Goal: Ask a question

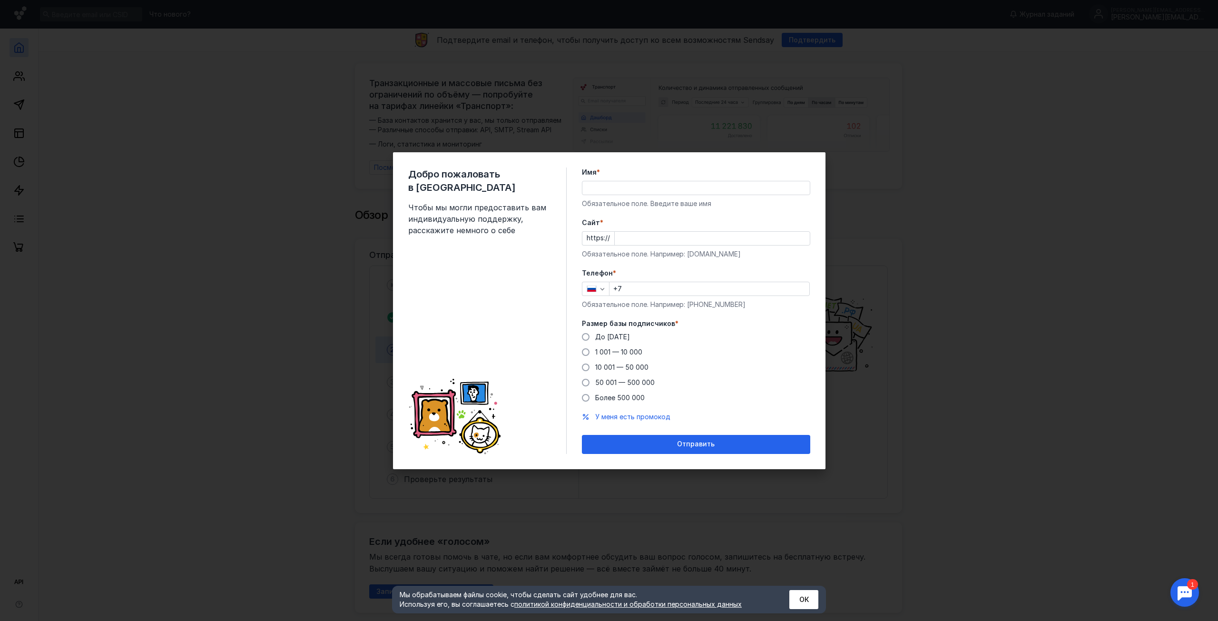
click at [678, 190] on input "Имя *" at bounding box center [695, 187] width 227 height 13
click at [932, 265] on div "Добро пожаловать в Sendsay Чтобы мы могли предоставить вам индивидуальную подде…" at bounding box center [609, 310] width 1218 height 621
click at [1188, 588] on div at bounding box center [1184, 592] width 29 height 29
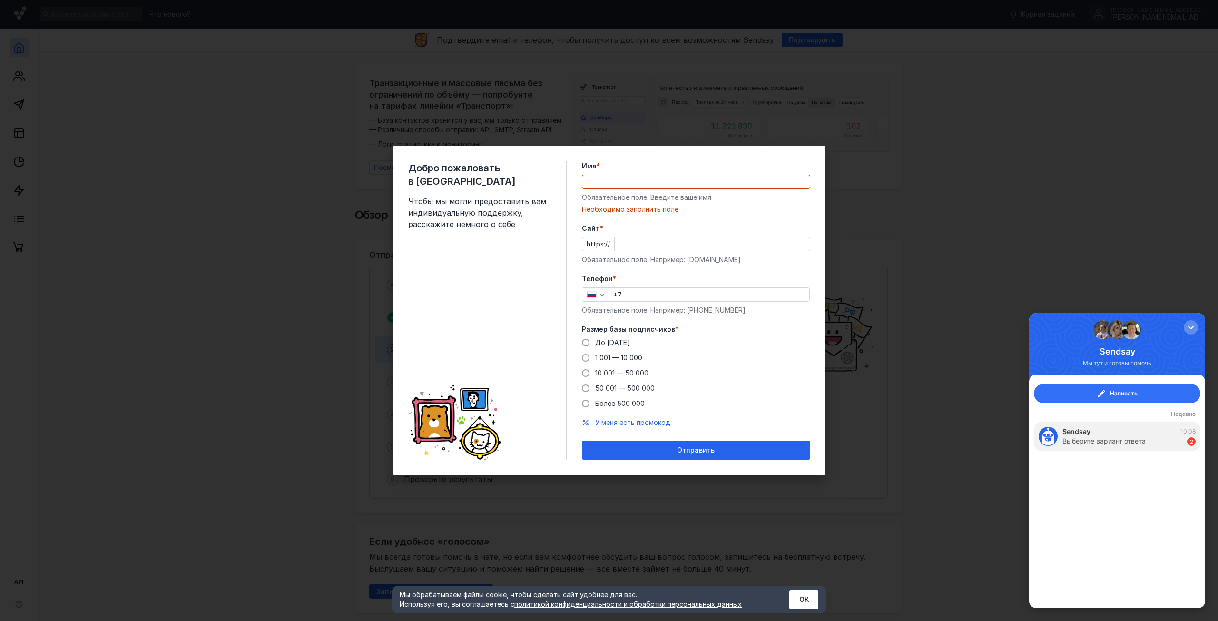
click at [1114, 397] on span "Написать" at bounding box center [1124, 394] width 28 height 10
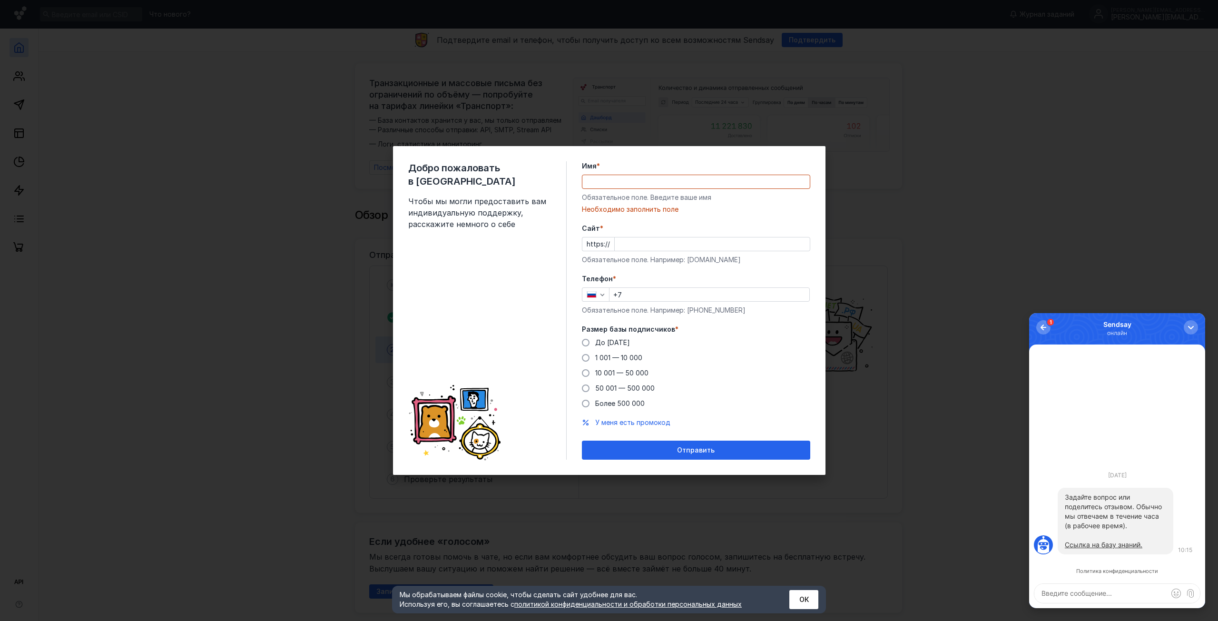
click at [1098, 601] on textarea at bounding box center [1117, 593] width 166 height 19
type textarea "Добрый день! Как можно заказать демонстрацию платформы?"
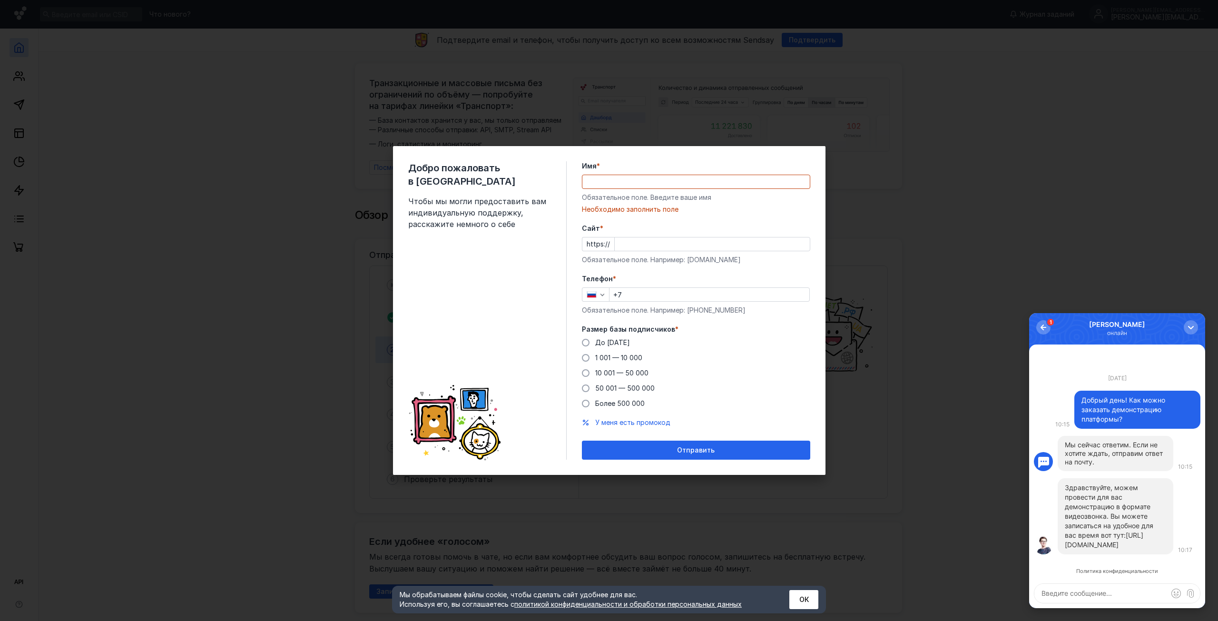
click at [1093, 548] on link "[URL][DOMAIN_NAME]" at bounding box center [1104, 540] width 78 height 18
click at [543, 124] on div "Добро пожаловать в Sendsay Чтобы мы могли предоставить вам индивидуальную подде…" at bounding box center [609, 310] width 1218 height 621
